Goal: Transaction & Acquisition: Purchase product/service

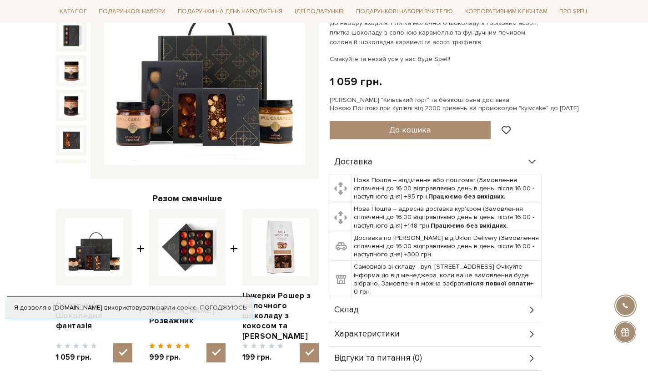
scroll to position [174, 0]
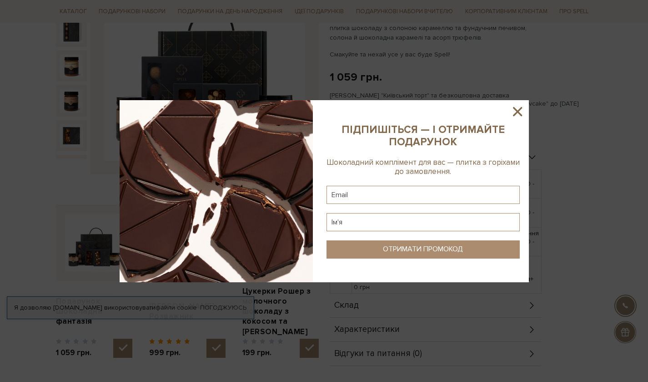
click at [518, 117] on icon at bounding box center [517, 111] width 15 height 15
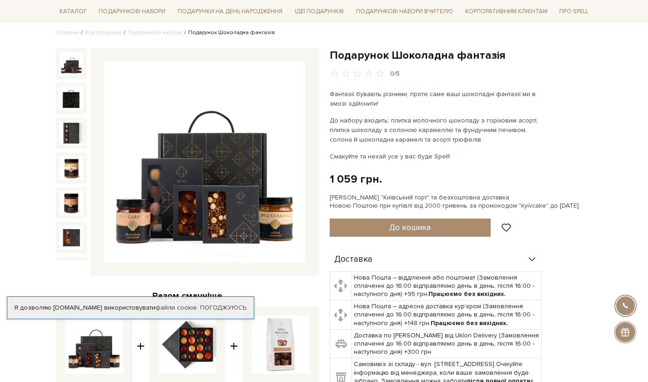
scroll to position [71, 0]
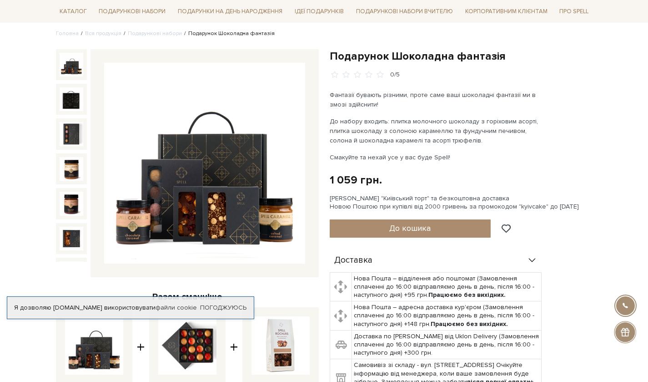
click at [65, 89] on img at bounding box center [72, 99] width 24 height 24
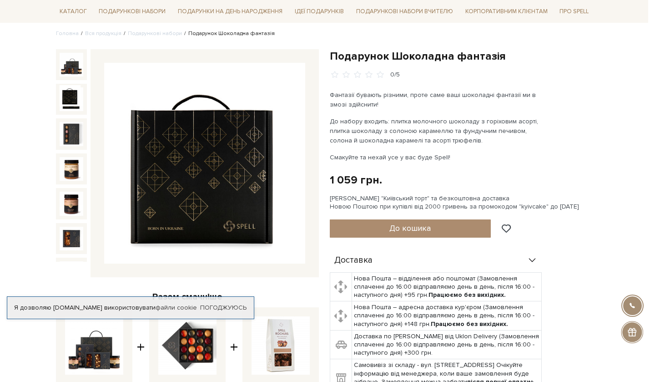
click at [643, 190] on icon at bounding box center [643, 191] width 11 height 11
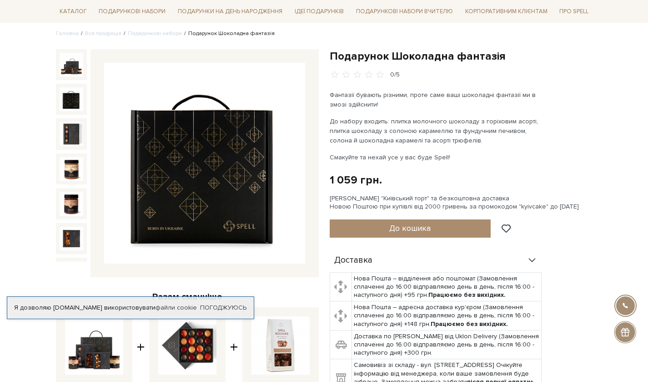
click at [79, 124] on img at bounding box center [72, 134] width 24 height 24
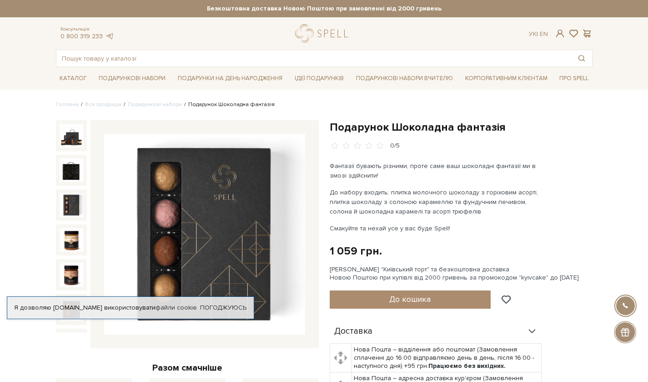
click at [424, 302] on span "До кошика" at bounding box center [409, 299] width 41 height 10
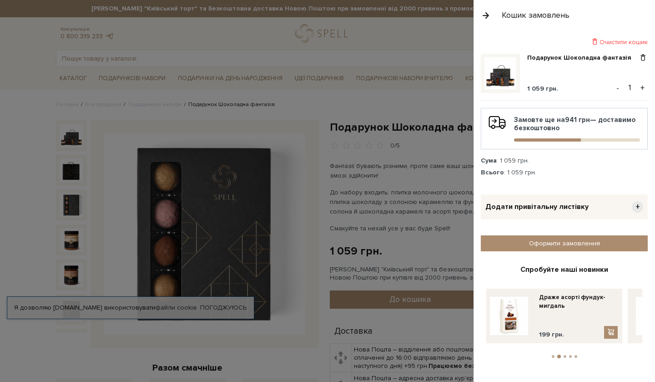
click at [561, 240] on link "Оформити замовлення" at bounding box center [564, 243] width 167 height 16
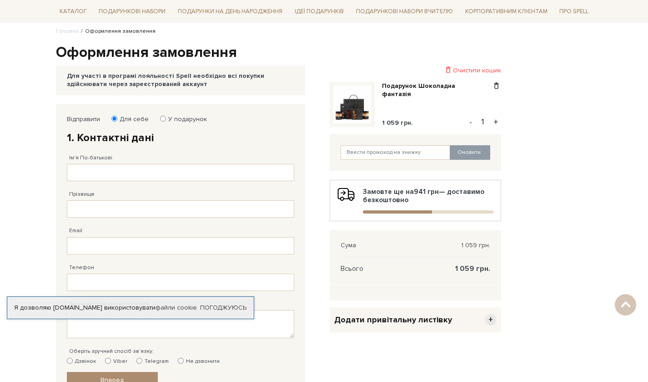
scroll to position [73, 0]
click at [101, 175] on input "Ім'я По-батькові" at bounding box center [180, 172] width 227 height 17
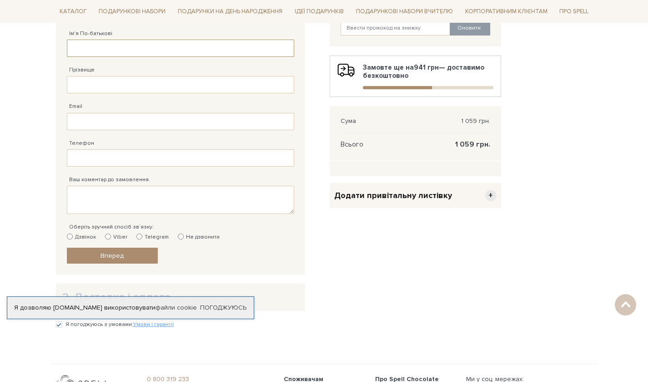
scroll to position [199, 0]
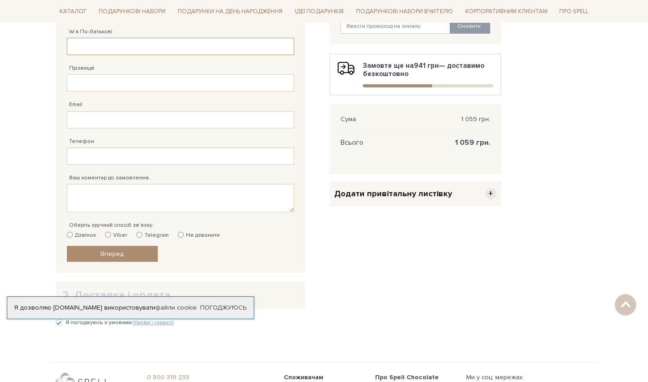
click at [90, 45] on input "Ім'я По-батькові" at bounding box center [180, 46] width 227 height 17
type input "Вадим"
type input "Скорик"
type input "ateu7st@gmail.com"
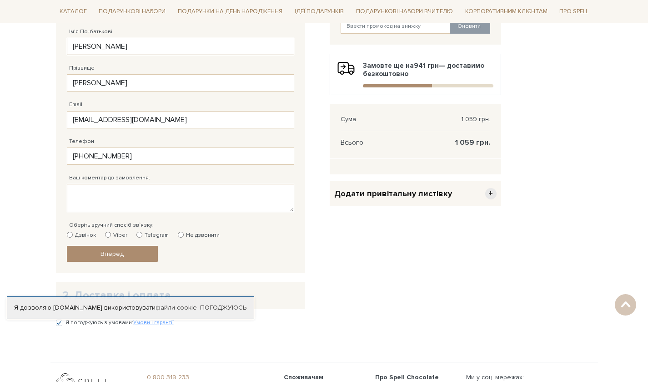
type input "38 (063) 487 48 49"
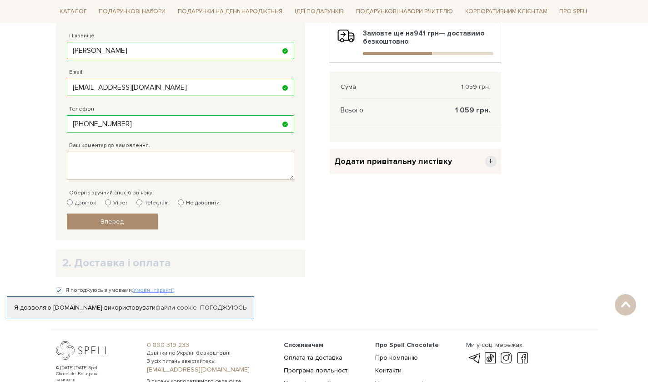
scroll to position [251, 0]
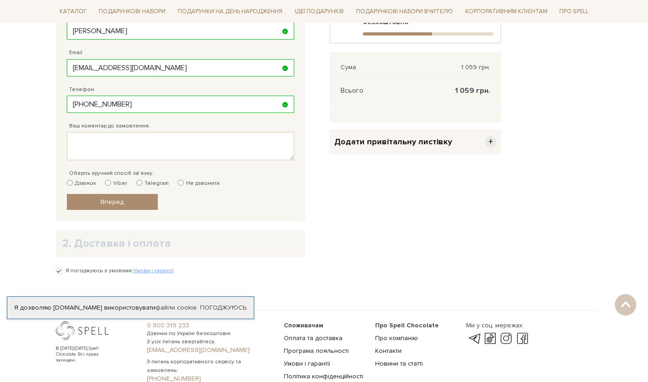
click at [39, 103] on body "Подарункові набори SALE Корпоративним клієнтам Доставка і оплата Консультація: …" at bounding box center [324, 89] width 648 height 680
click at [107, 182] on input "Viber" at bounding box center [108, 183] width 6 height 6
radio input "true"
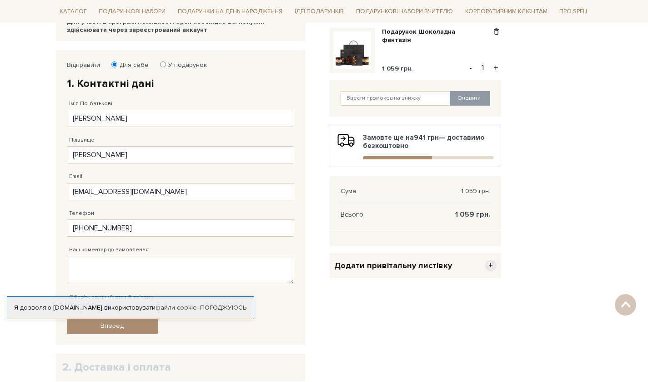
scroll to position [126, 0]
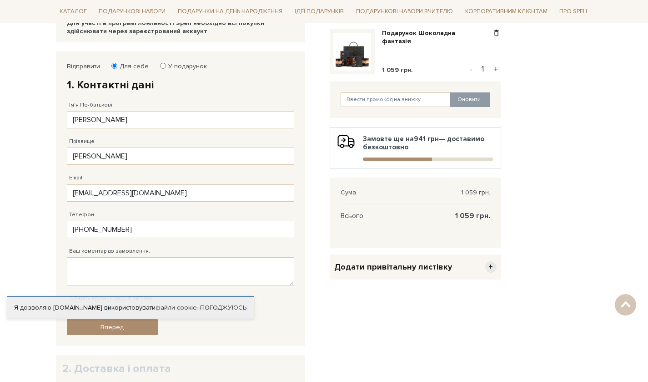
click at [161, 67] on input "У подарунок" at bounding box center [163, 66] width 6 height 6
radio input "true"
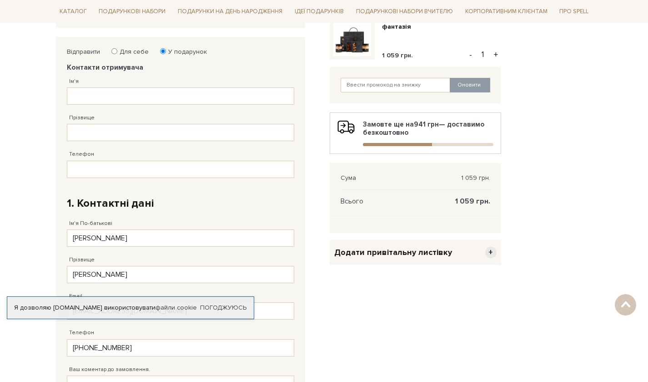
scroll to position [140, 0]
click at [75, 93] on input "Ім'я" at bounding box center [180, 96] width 227 height 17
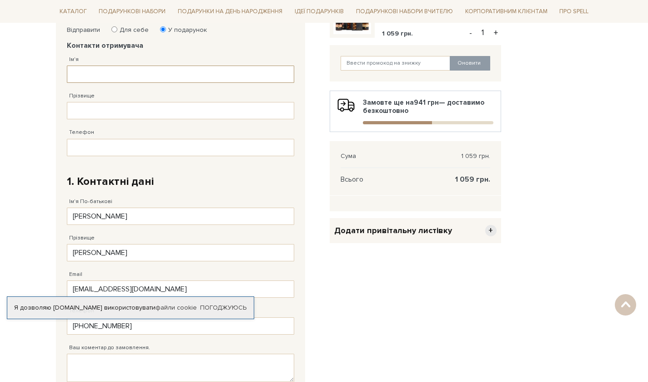
scroll to position [180, 0]
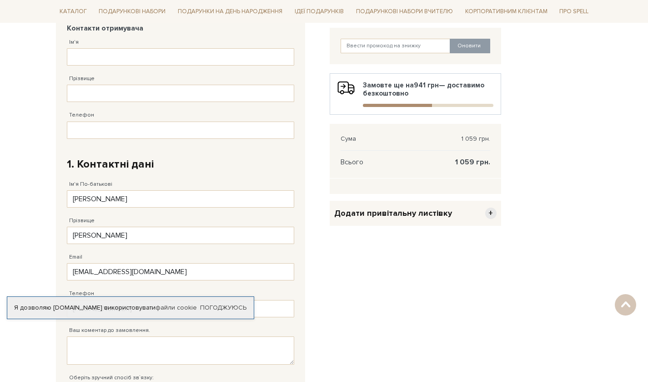
click at [304, 113] on div "Відправити Для себе У подарунок Контакти отримувача Ім'я Заповніть поле! Прізви…" at bounding box center [180, 212] width 249 height 428
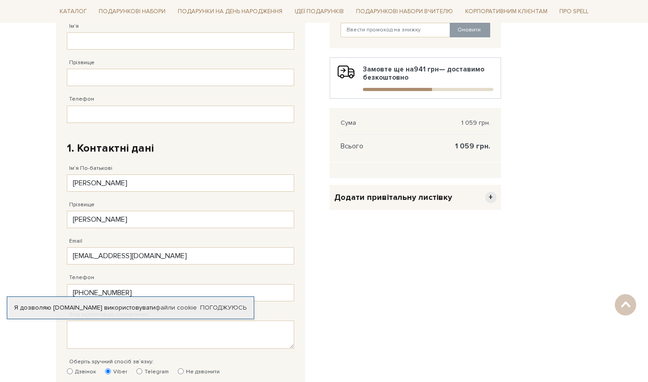
scroll to position [182, 0]
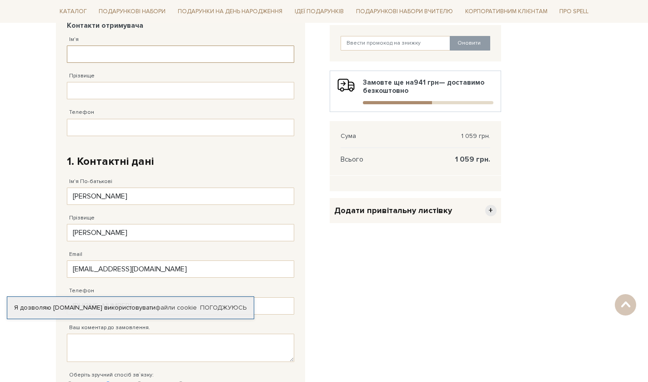
click at [262, 49] on input "Ім'я" at bounding box center [180, 53] width 227 height 17
type input "Мирослава"
click at [240, 94] on input "Прізвище" at bounding box center [180, 90] width 227 height 17
click at [76, 92] on input "торговець" at bounding box center [180, 90] width 227 height 17
type input "Торговець"
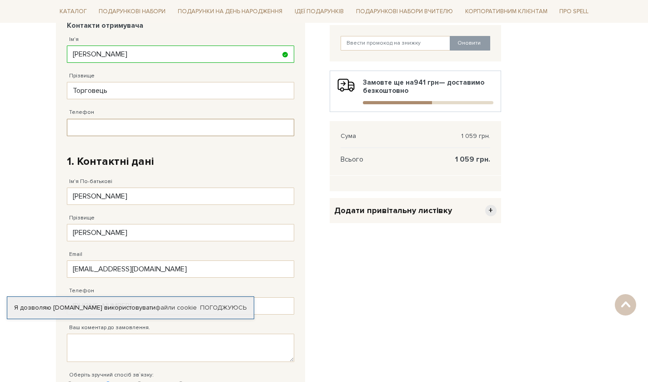
click at [258, 125] on input "Телефон" at bounding box center [180, 127] width 227 height 17
type input "38 (099) 298 99 71"
click at [39, 121] on body "Подарункові набори SALE Корпоративним клієнтам Доставка і оплата Консультація: …" at bounding box center [324, 224] width 648 height 813
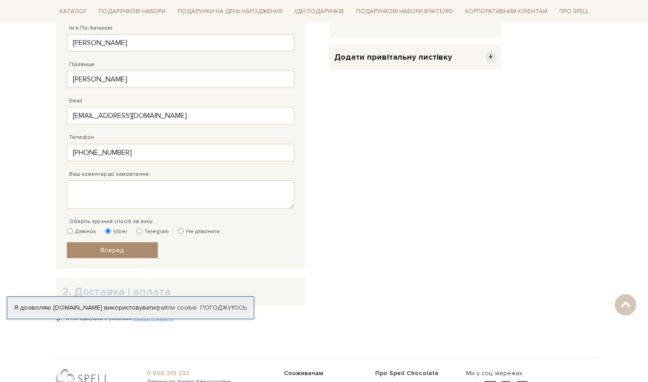
scroll to position [336, 0]
click at [84, 251] on link "Вперед" at bounding box center [112, 250] width 91 height 16
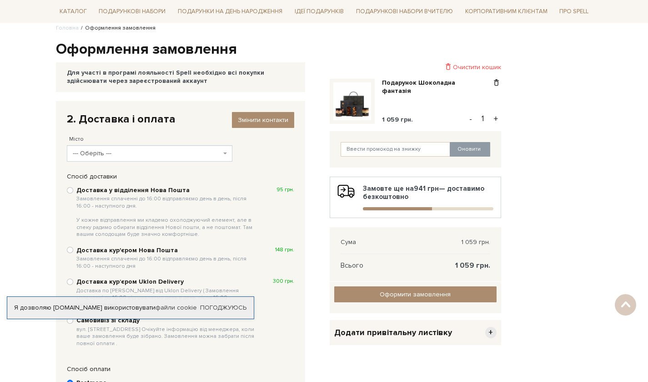
scroll to position [76, 0]
click at [83, 154] on span "--- Оберіть ---" at bounding box center [147, 153] width 149 height 9
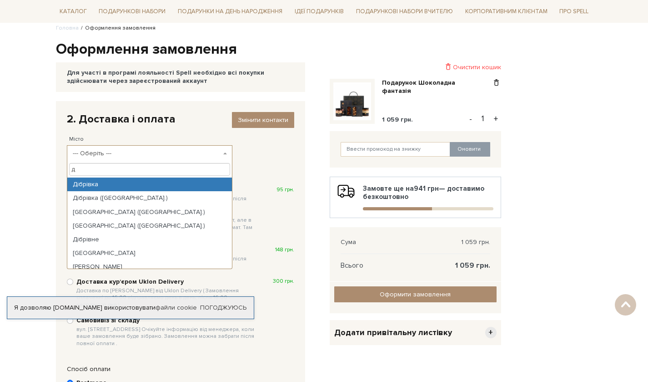
type input "дн"
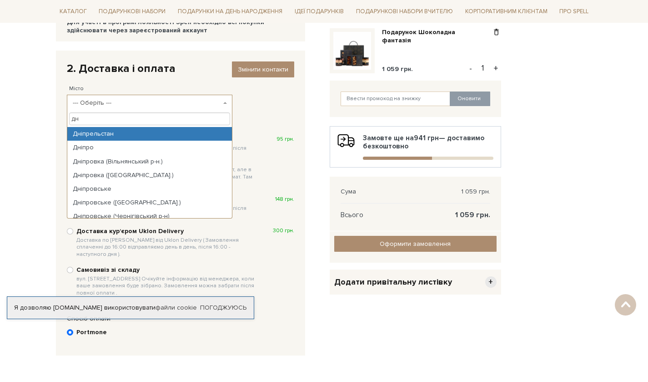
scroll to position [159, 0]
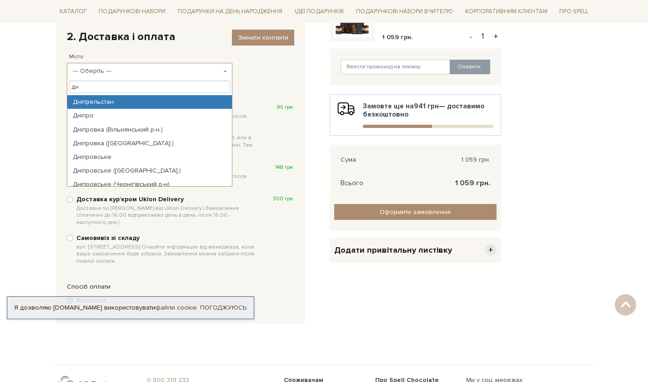
select select "Дніпро"
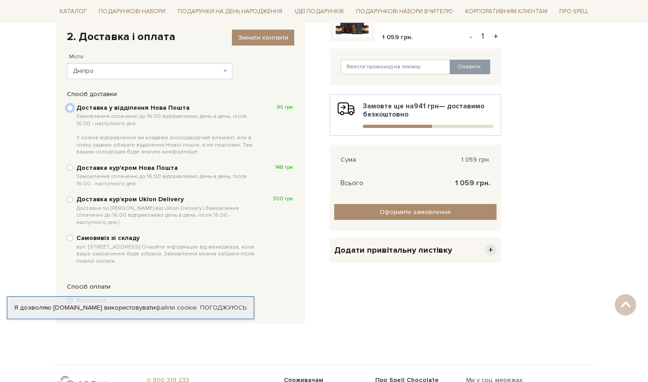
click at [69, 107] on input "Доставка у відділення Нова Пошта Замовлення сплаченні до 16:00 відправляємо ден…" at bounding box center [70, 108] width 6 height 6
radio input "true"
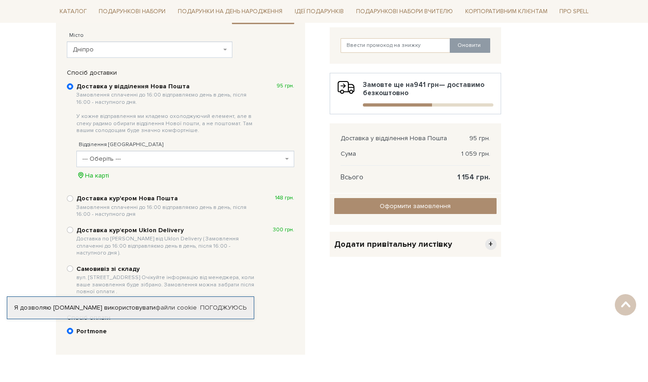
scroll to position [179, 0]
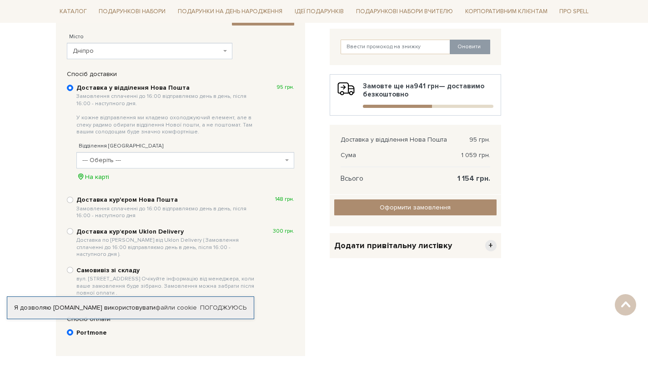
click at [101, 162] on span "--- Оберіть ---" at bounding box center [182, 160] width 201 height 9
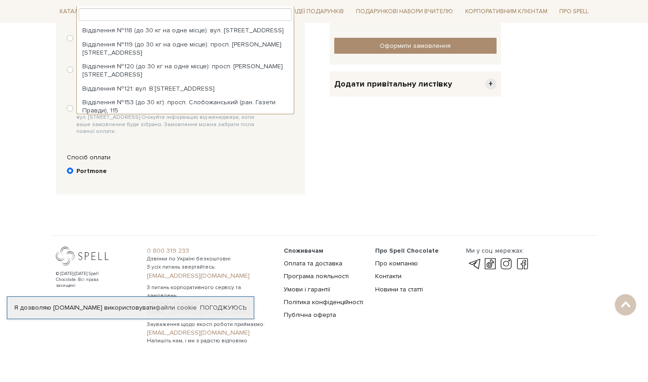
scroll to position [1949, 0]
select select "Відділення №162 (до 30 кг на одне місце): просп. Д. Яворницького 60д, 60ж ТЦ Га…"
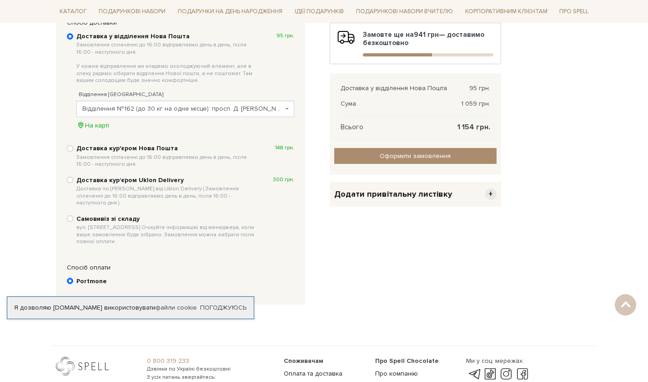
scroll to position [232, 0]
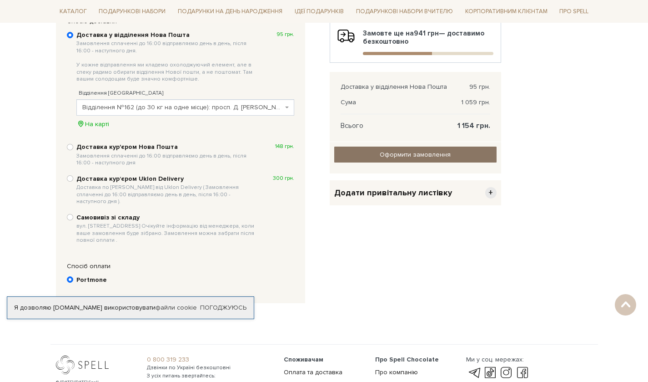
click at [367, 157] on input "Оформити замовлення" at bounding box center [415, 154] width 162 height 16
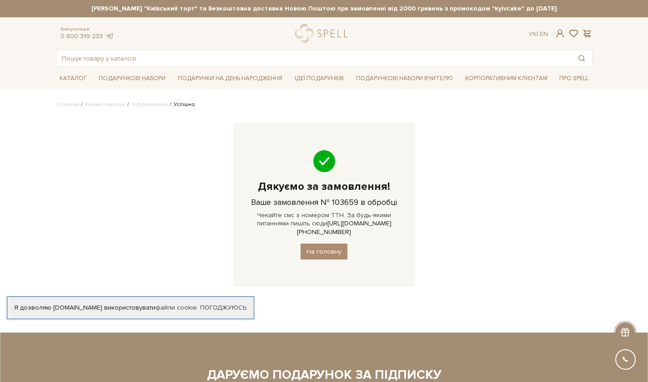
click at [67, 78] on link "Каталог" at bounding box center [73, 78] width 35 height 14
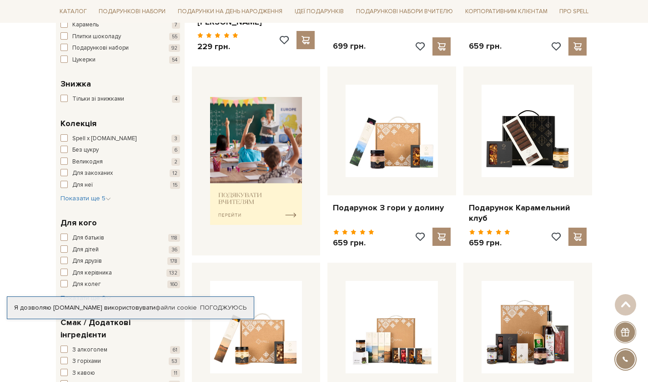
click at [280, 323] on img at bounding box center [256, 327] width 92 height 92
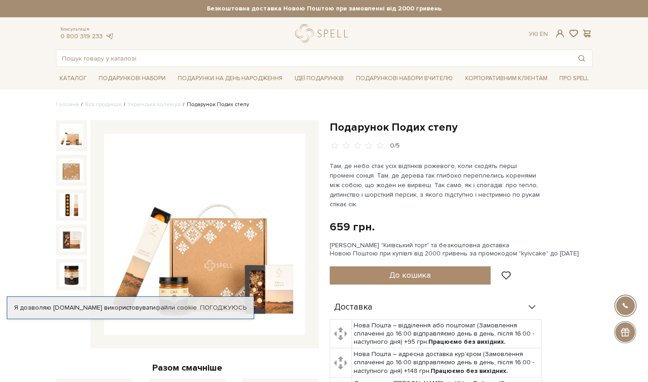
click at [116, 79] on link "Подарункові набори" at bounding box center [132, 78] width 74 height 14
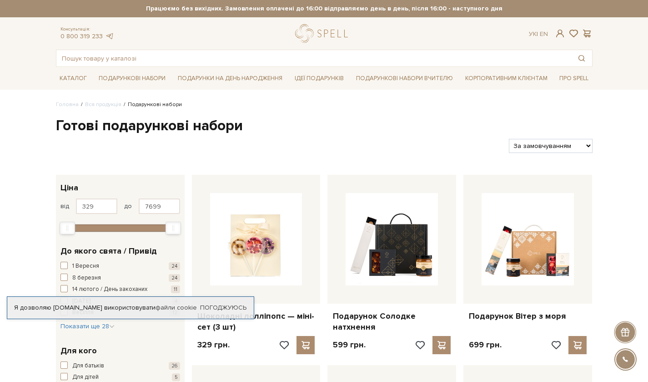
click at [201, 81] on link "Подарунки на День народження" at bounding box center [230, 78] width 112 height 14
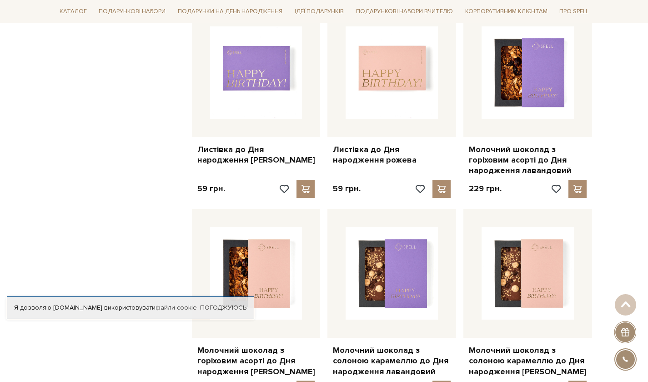
scroll to position [586, 0]
